Goal: Information Seeking & Learning: Compare options

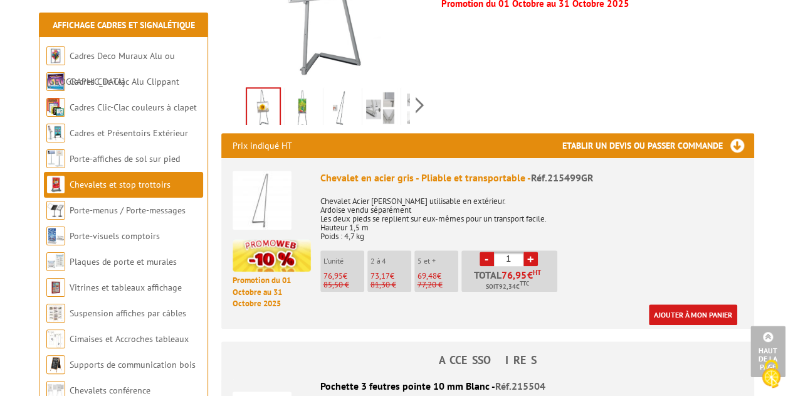
scroll to position [384, 0]
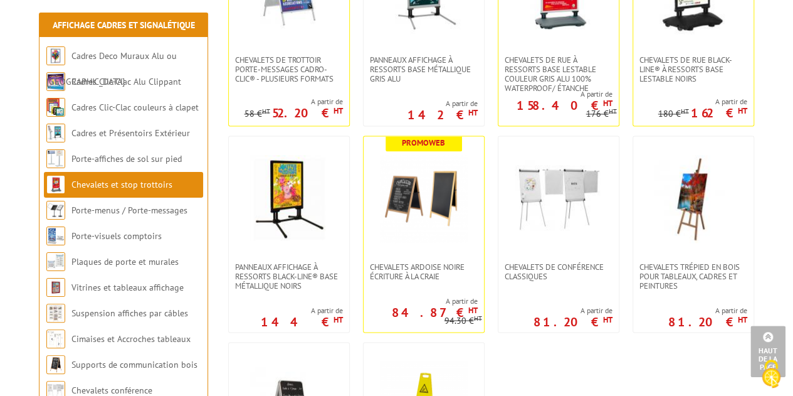
scroll to position [997, 0]
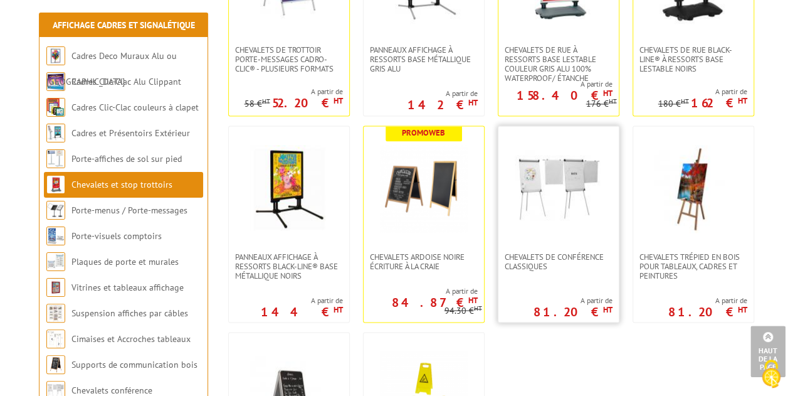
click at [577, 206] on img at bounding box center [559, 189] width 88 height 88
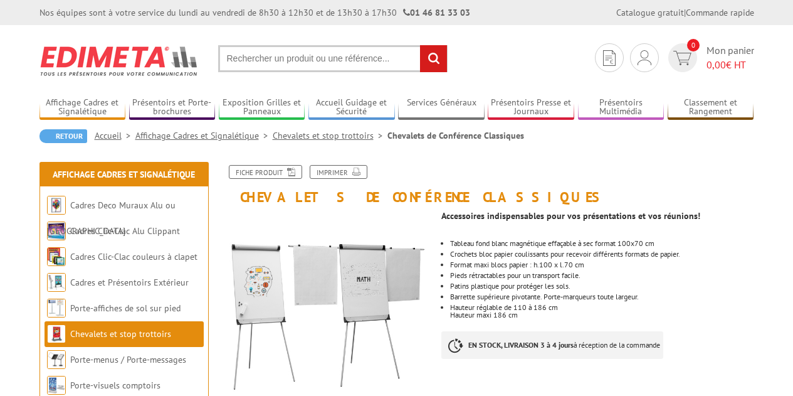
click at [573, 225] on p at bounding box center [597, 223] width 312 height 8
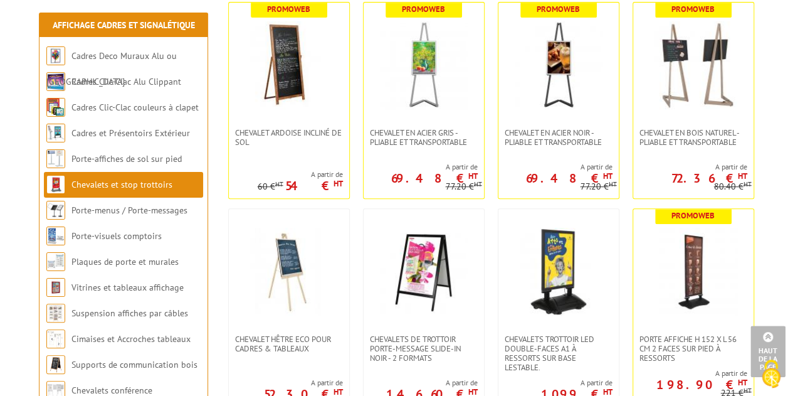
scroll to position [295, 0]
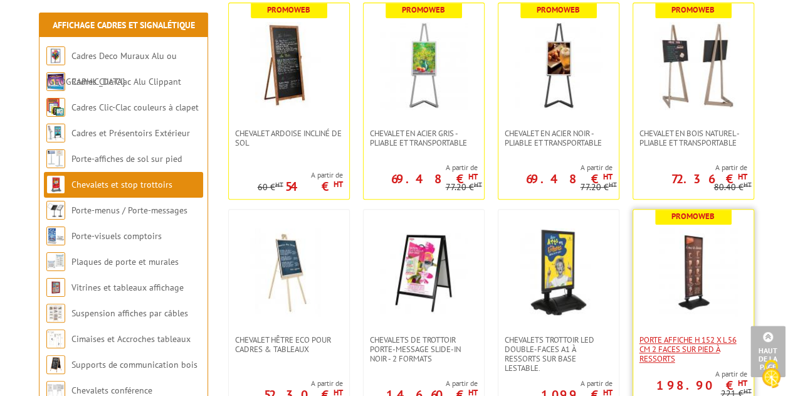
click at [686, 361] on span "Porte Affiche H 152 x L 56 cm 2 faces sur pied à ressorts" at bounding box center [694, 349] width 108 height 28
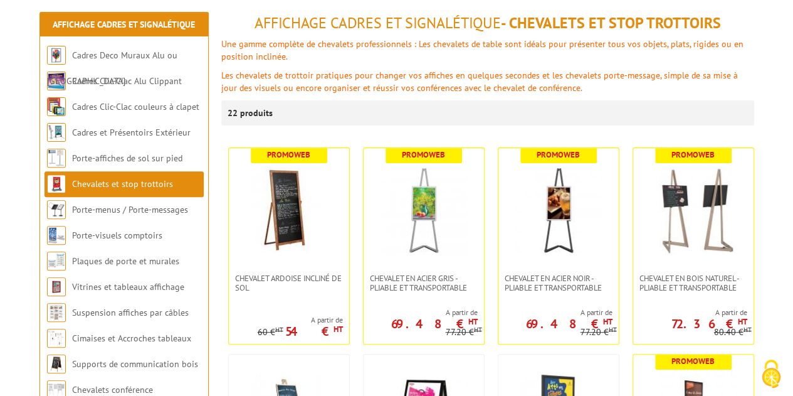
scroll to position [148, 0]
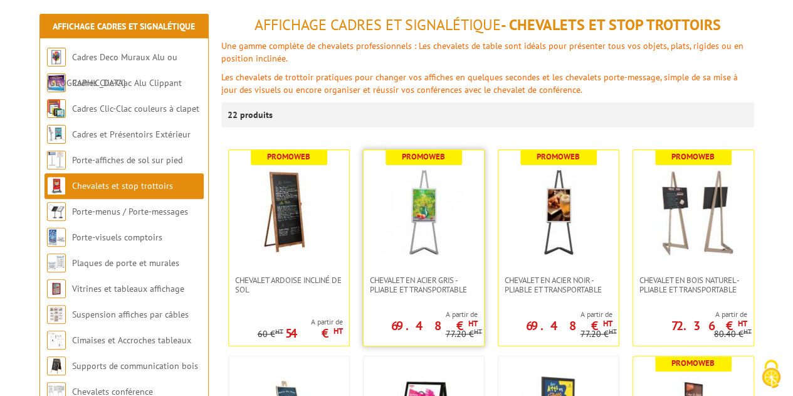
click at [441, 248] on img at bounding box center [424, 213] width 88 height 88
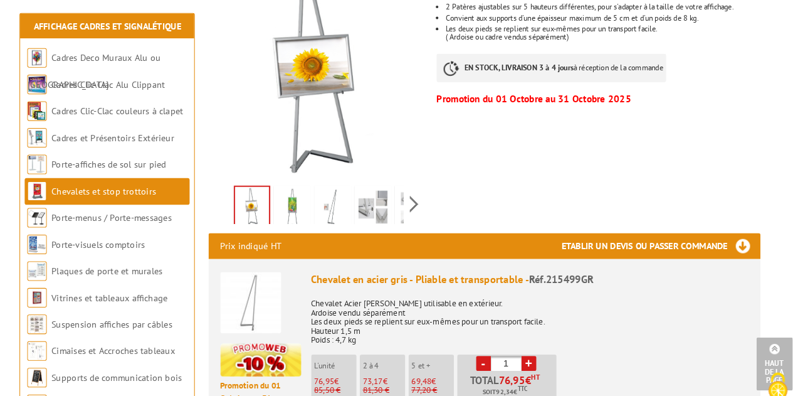
scroll to position [290, 0]
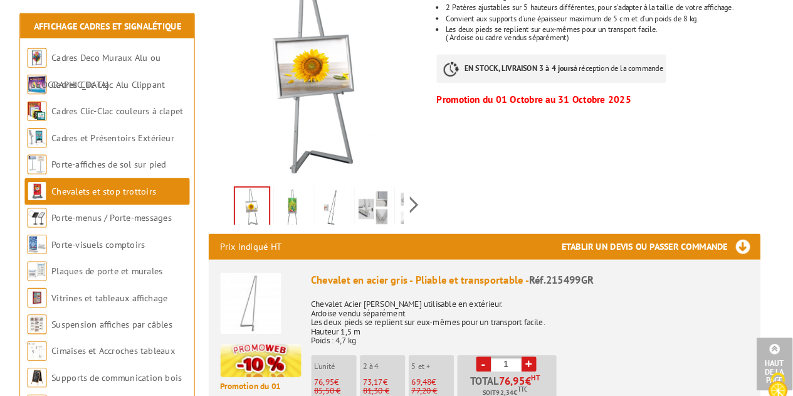
click at [389, 186] on img at bounding box center [380, 201] width 30 height 39
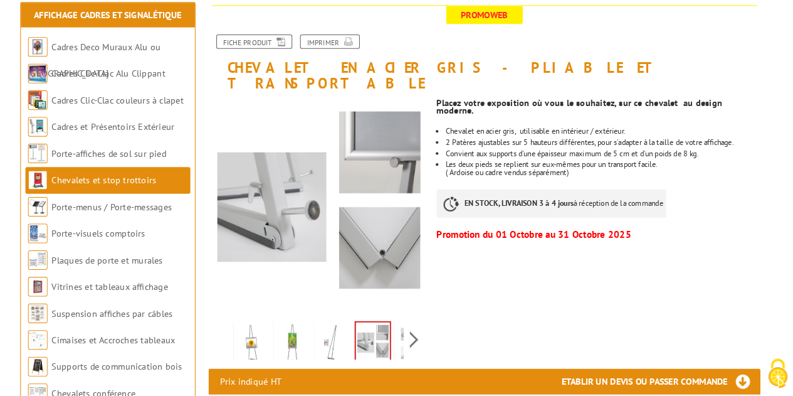
scroll to position [149, 0]
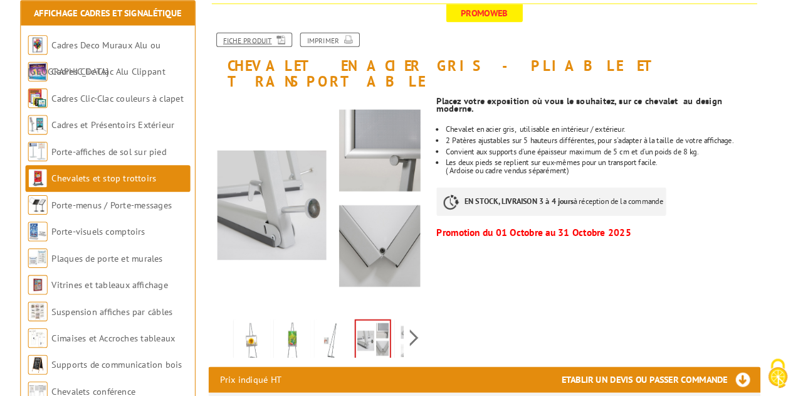
click at [272, 51] on link "Fiche produit" at bounding box center [265, 52] width 73 height 14
click at [287, 49] on icon at bounding box center [289, 50] width 13 height 11
click at [285, 45] on icon at bounding box center [289, 50] width 13 height 11
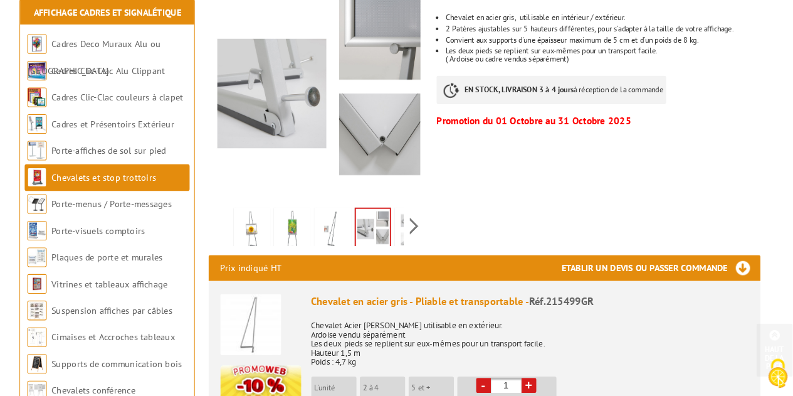
scroll to position [258, 0]
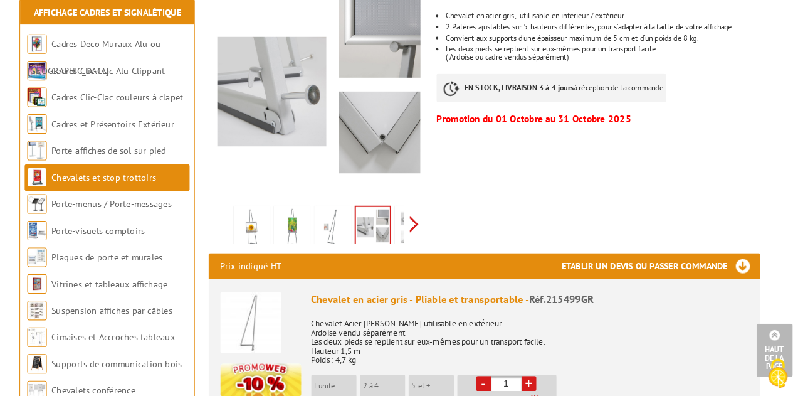
click at [420, 218] on div "Previous Next" at bounding box center [326, 230] width 211 height 44
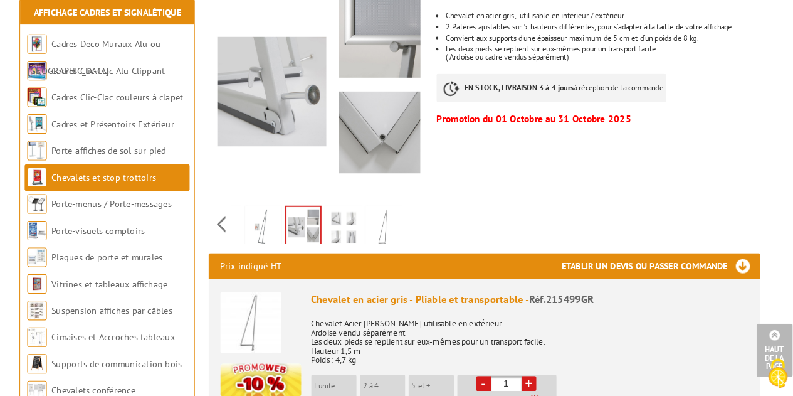
click at [425, 216] on div "Previous Next" at bounding box center [326, 230] width 211 height 44
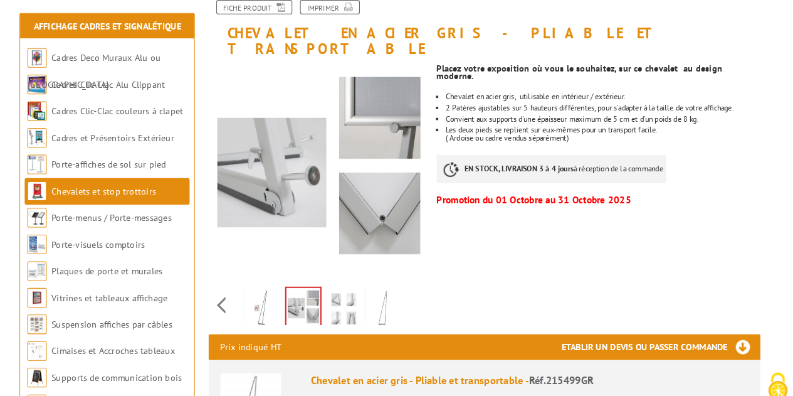
scroll to position [192, 0]
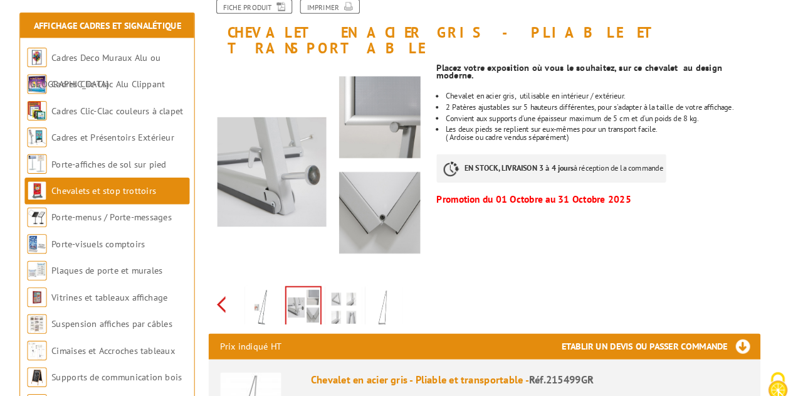
click at [233, 283] on div "Previous Next" at bounding box center [326, 294] width 211 height 44
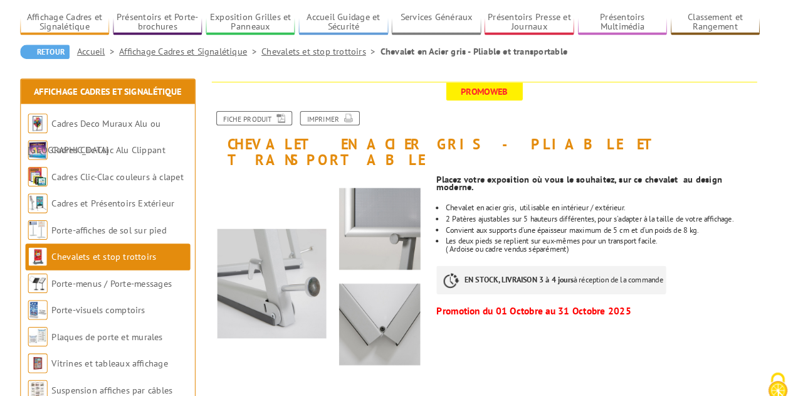
scroll to position [86, 0]
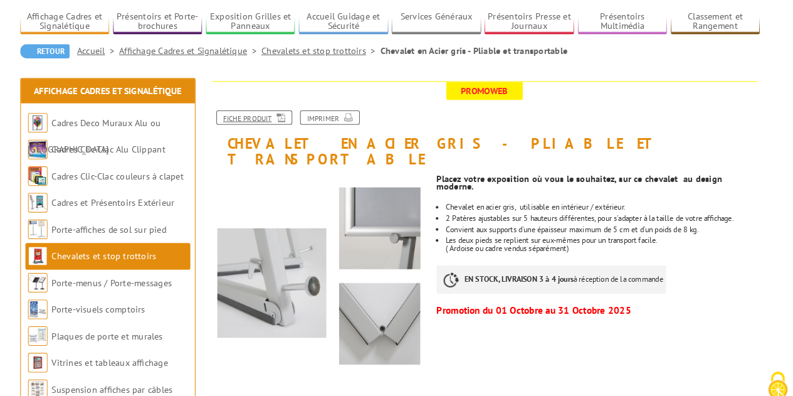
click at [263, 113] on link "Fiche produit" at bounding box center [265, 114] width 73 height 14
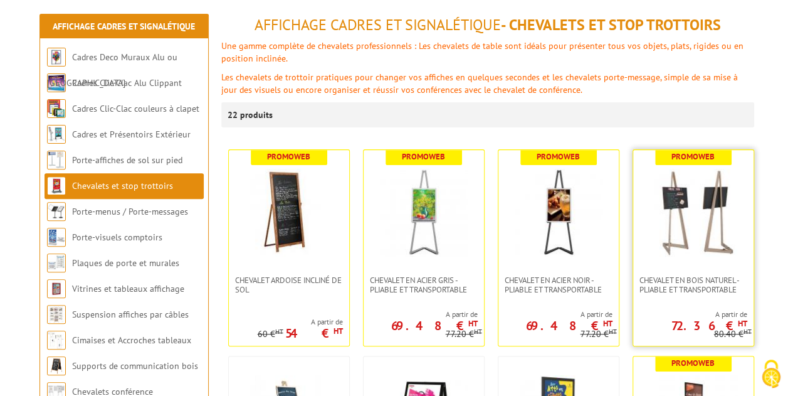
click at [722, 250] on img at bounding box center [694, 213] width 88 height 88
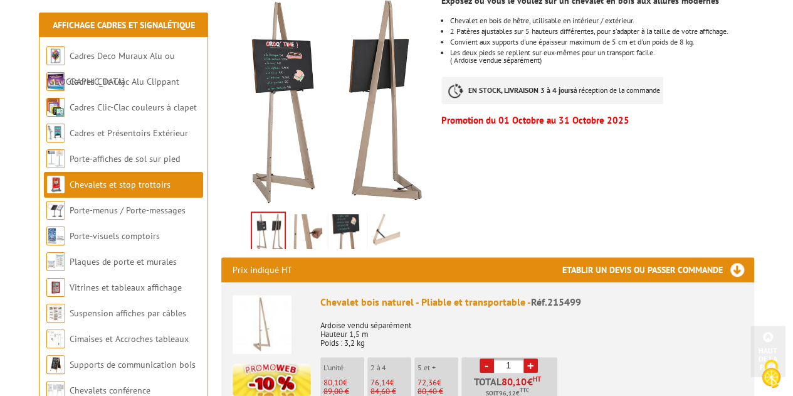
scroll to position [270, 0]
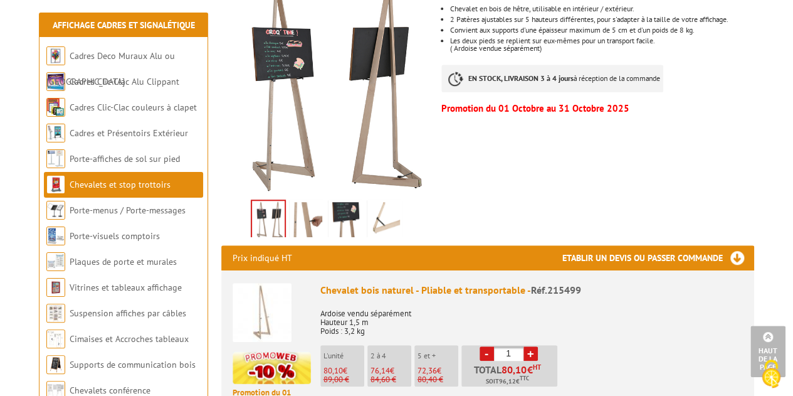
click at [300, 202] on img at bounding box center [307, 221] width 30 height 39
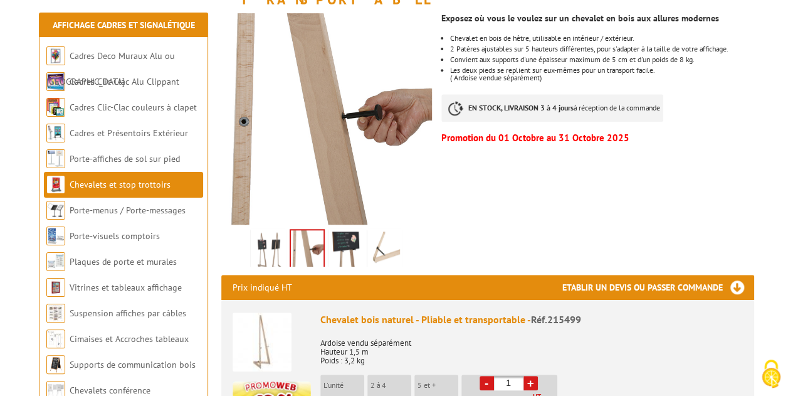
scroll to position [245, 0]
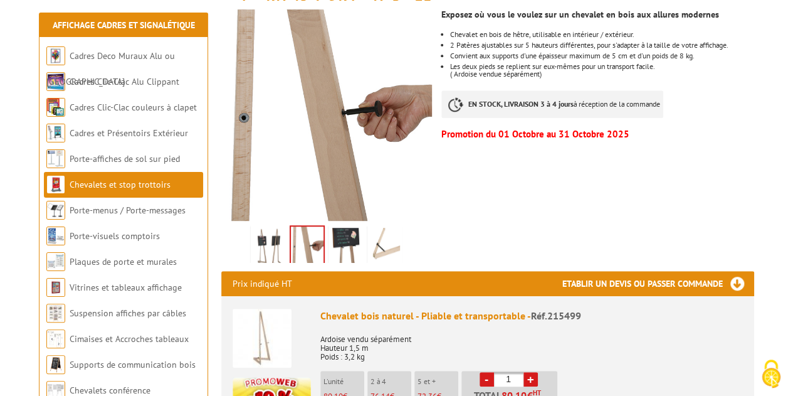
click at [350, 228] on img at bounding box center [346, 247] width 30 height 39
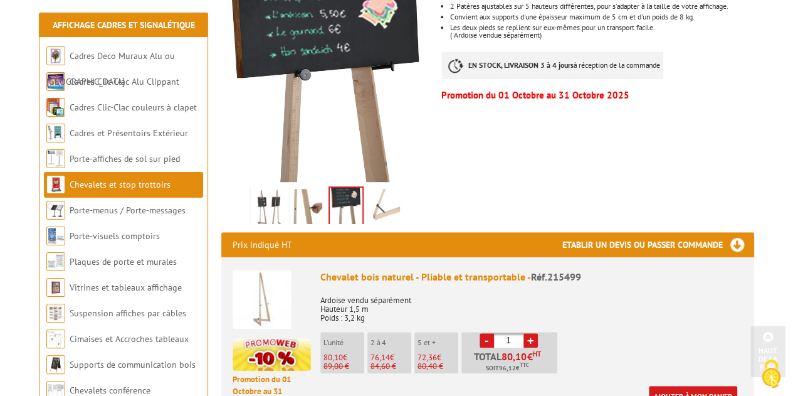
scroll to position [284, 0]
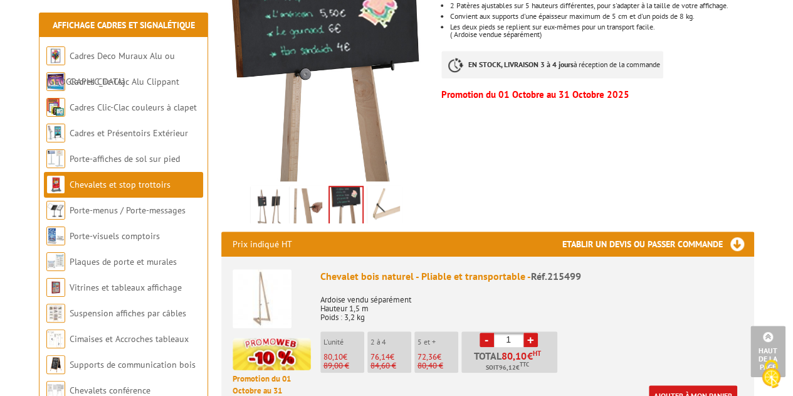
click at [266, 188] on img at bounding box center [268, 207] width 30 height 39
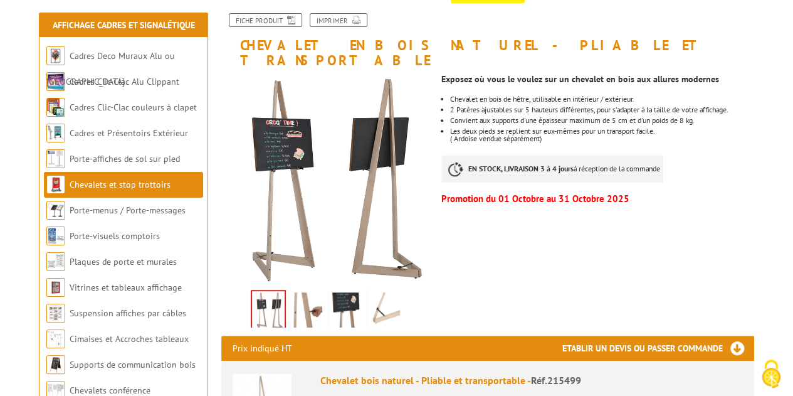
scroll to position [181, 0]
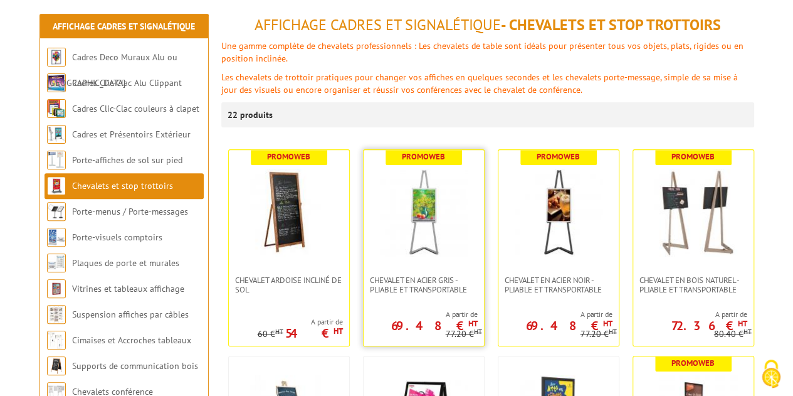
click at [422, 223] on img at bounding box center [424, 213] width 88 height 88
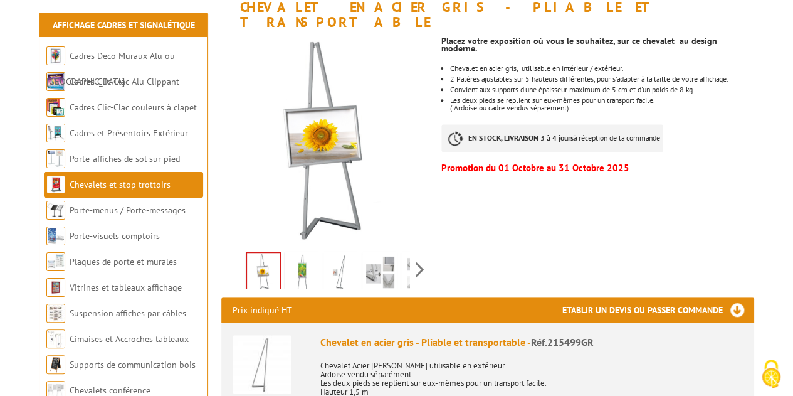
scroll to position [219, 0]
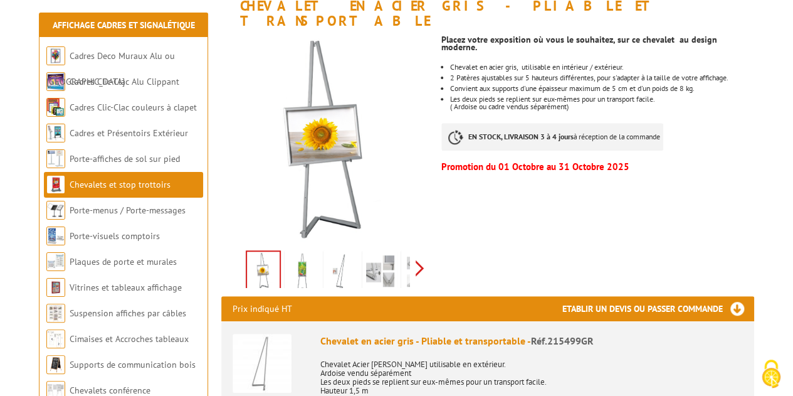
click at [421, 254] on div "Previous Next" at bounding box center [326, 268] width 211 height 44
